Goal: Download file/media

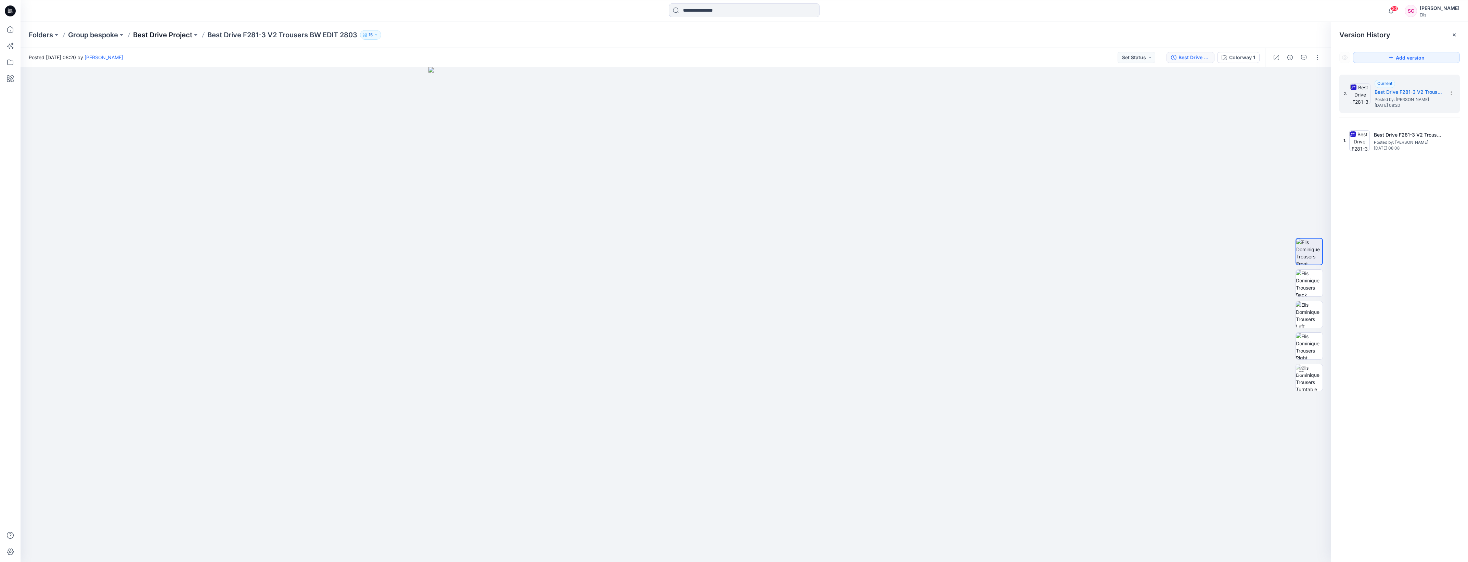
click at [162, 31] on p "Best Drive Project" at bounding box center [162, 35] width 59 height 10
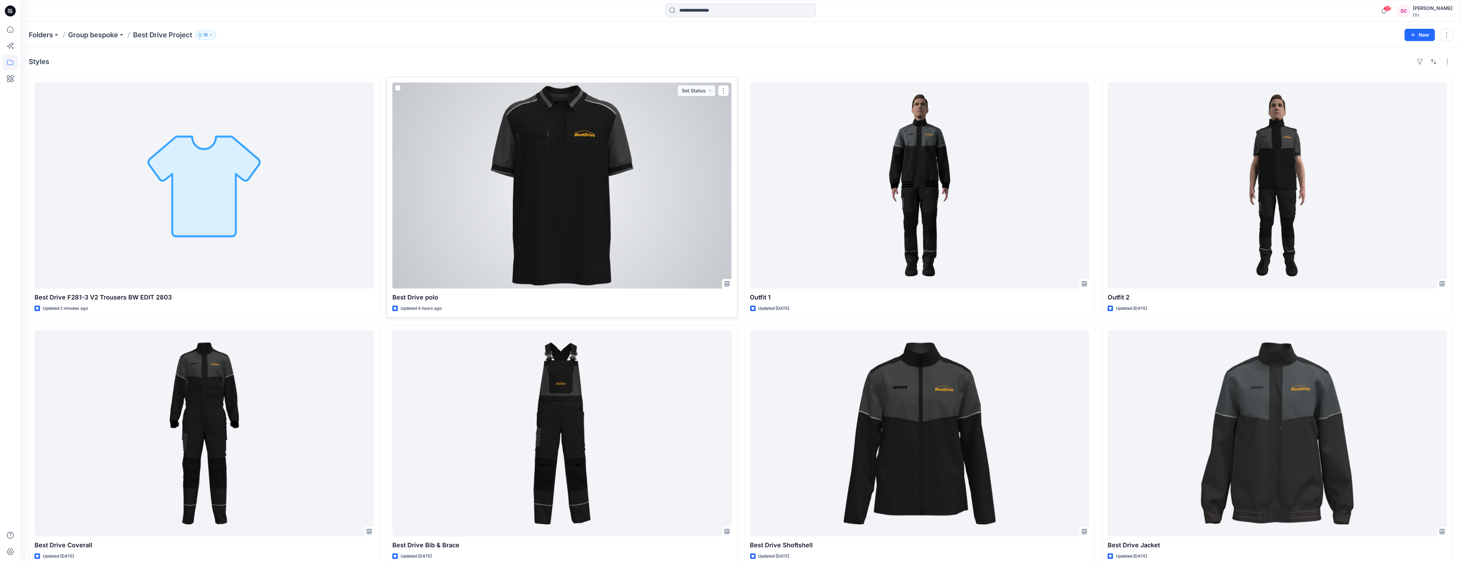
click at [559, 160] on div at bounding box center [561, 185] width 339 height 206
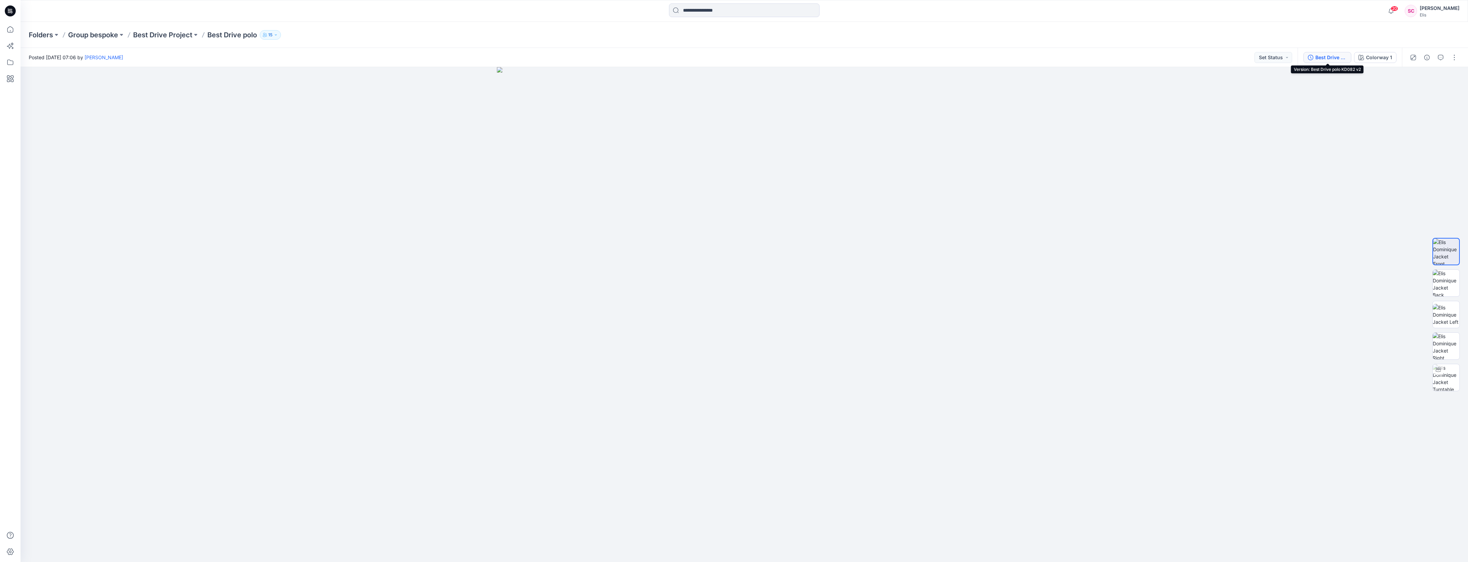
click at [1318, 54] on div "Best Drive polo KD082 v2" at bounding box center [1330, 58] width 31 height 8
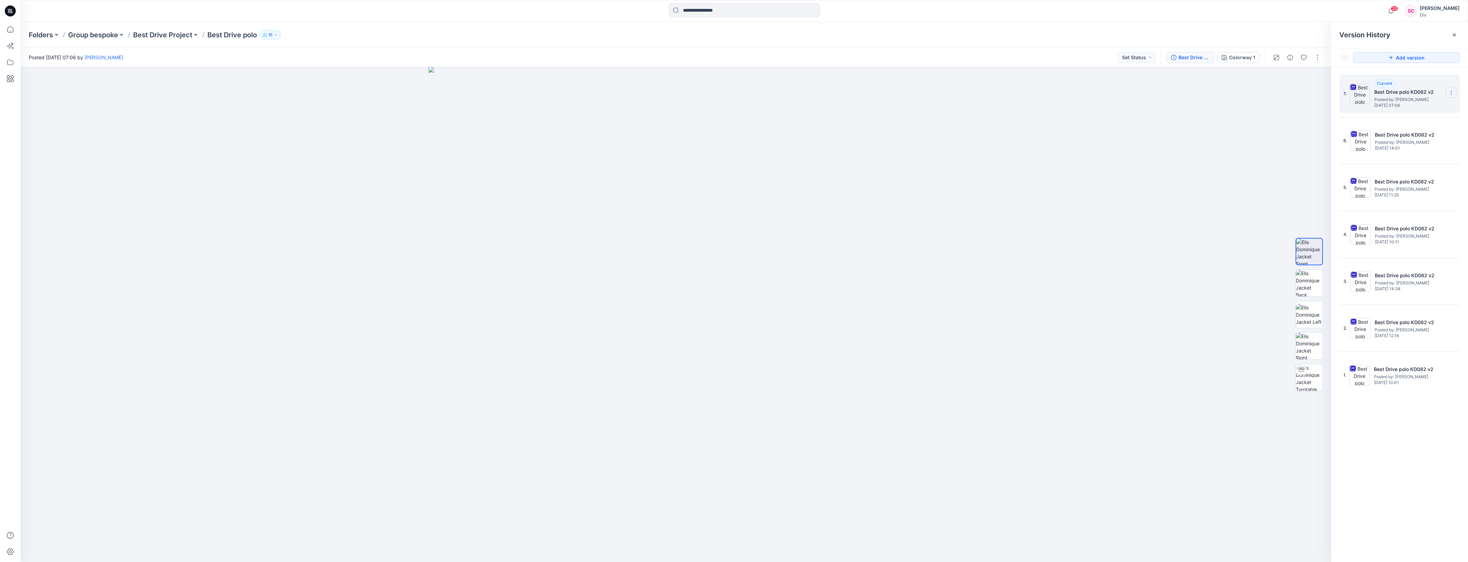
click at [1451, 91] on icon at bounding box center [1450, 92] width 5 height 5
click at [1392, 105] on span "Download Source BW File" at bounding box center [1416, 106] width 57 height 8
